Goal: Check status: Check status

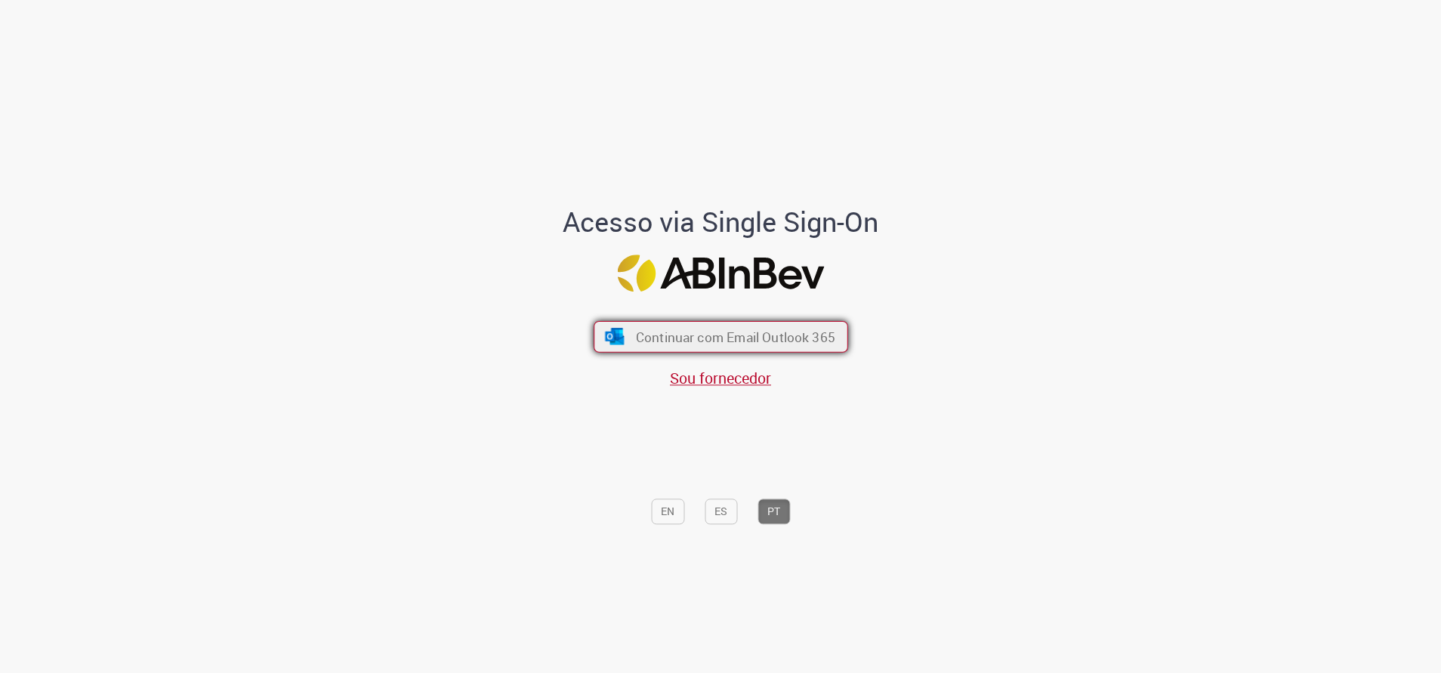
click at [743, 332] on span "Continuar com Email Outlook 365" at bounding box center [734, 336] width 199 height 17
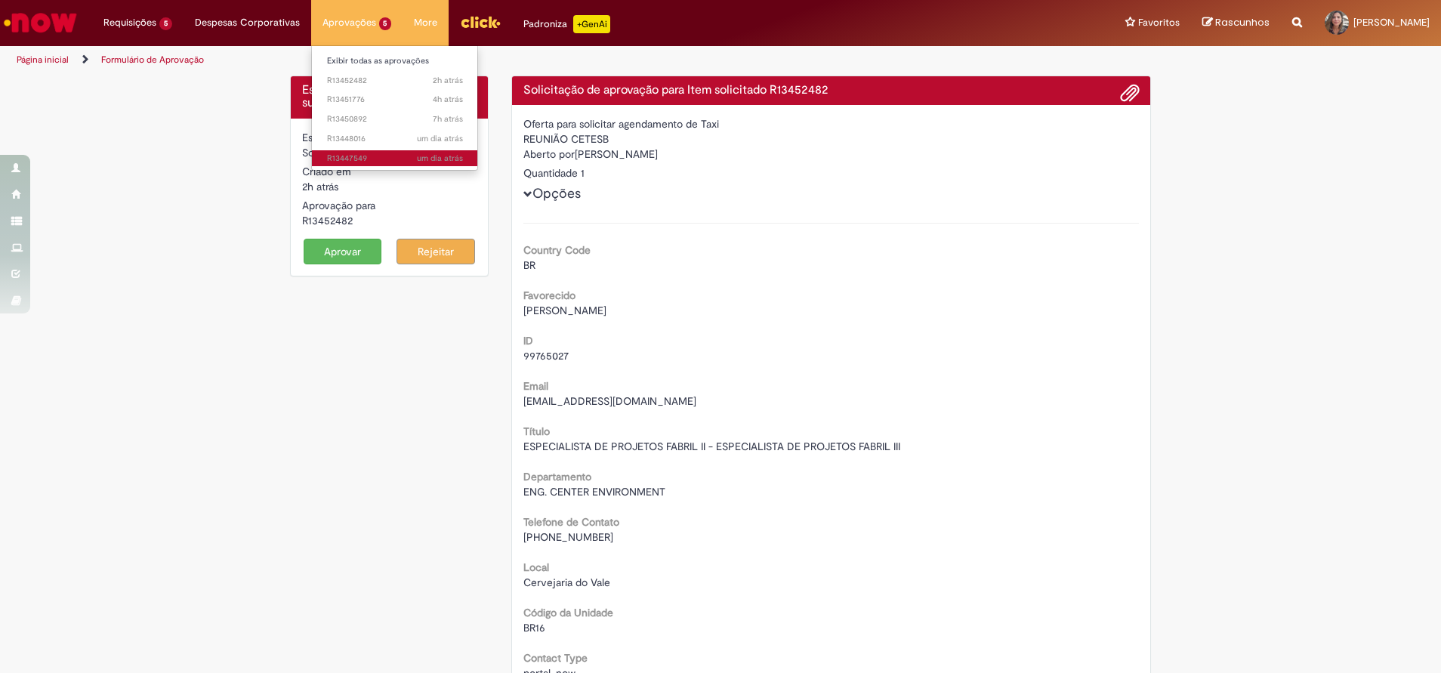
click at [356, 156] on span "um dia atrás um dia atrás R13447549" at bounding box center [395, 159] width 136 height 12
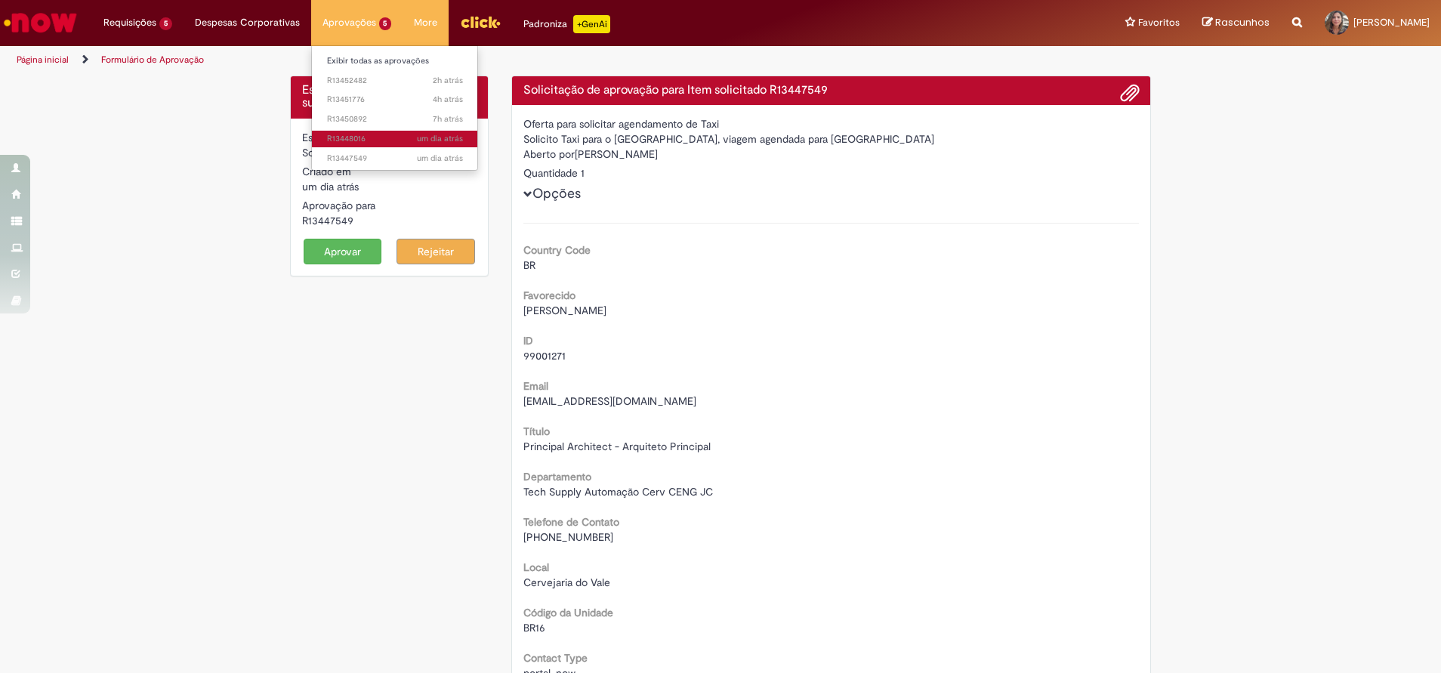
click at [355, 133] on span "um dia atrás um dia atrás R13448016" at bounding box center [395, 139] width 136 height 12
